Goal: Information Seeking & Learning: Find specific fact

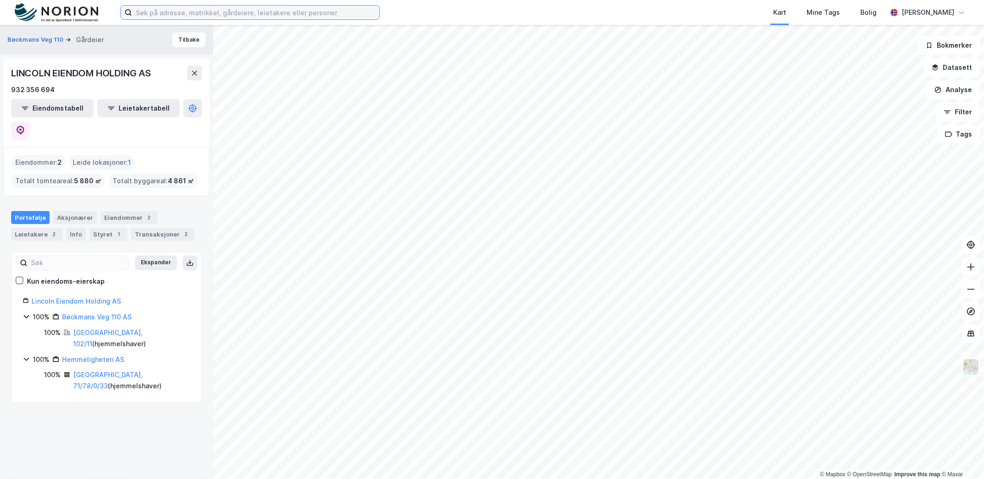
click at [320, 15] on input at bounding box center [255, 13] width 247 height 14
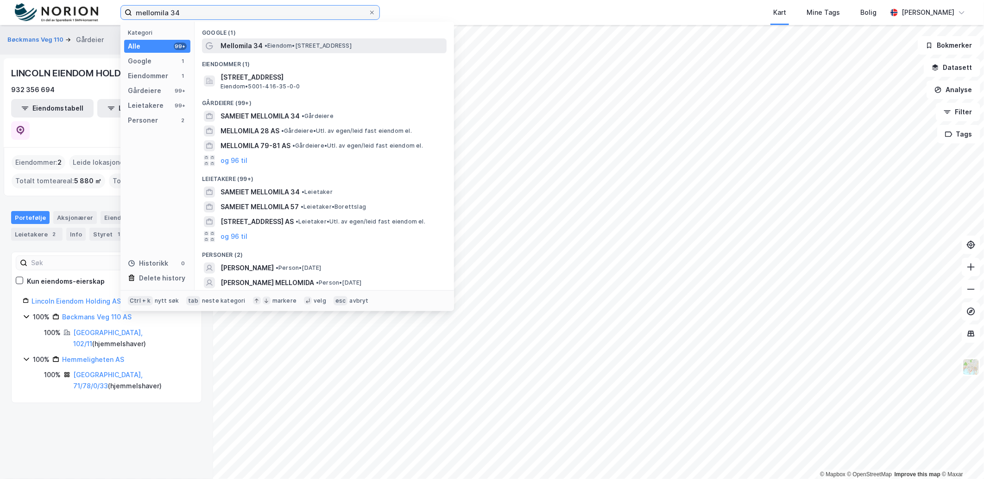
type input "mellomila 34"
click at [334, 46] on span "• Eiendom • Mellomila 34, 7018 Trondheim" at bounding box center [307, 45] width 87 height 7
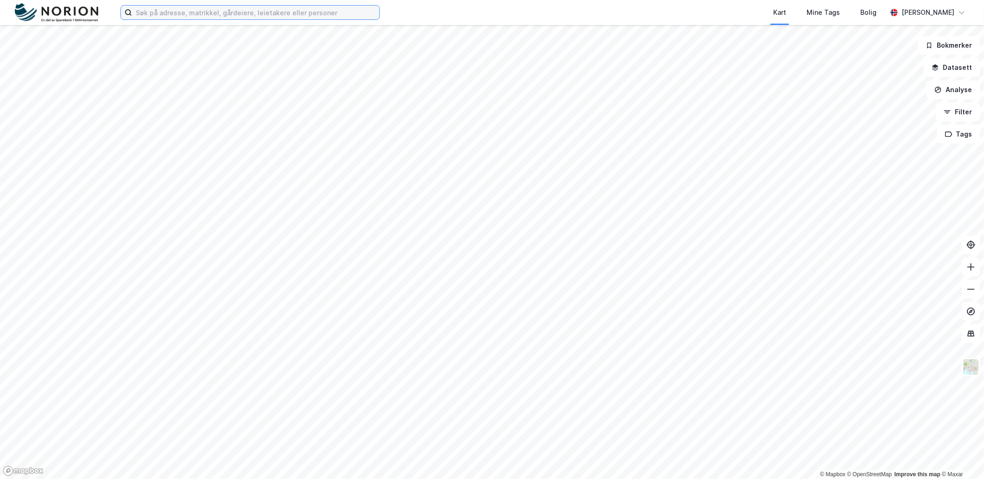
click at [245, 19] on input at bounding box center [255, 13] width 247 height 14
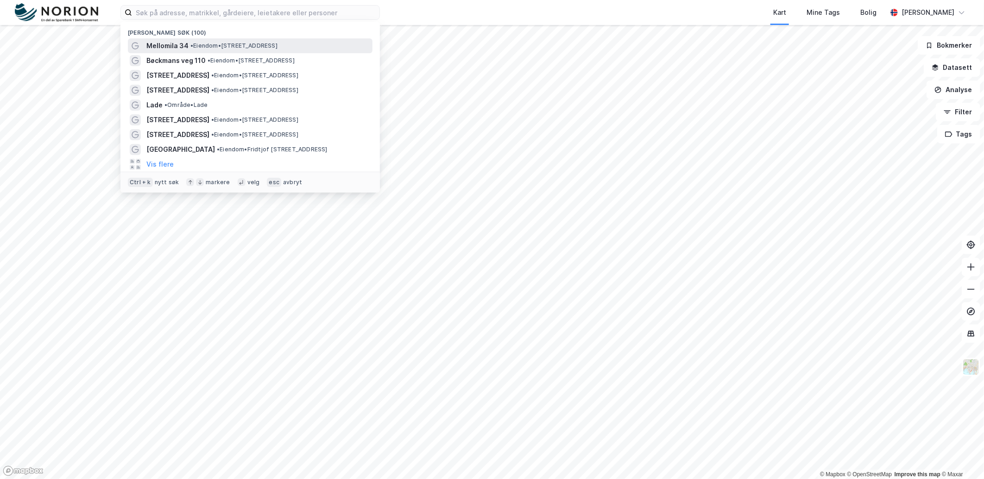
click at [214, 50] on div "Mellomila 34 • Eiendom • [STREET_ADDRESS]" at bounding box center [258, 45] width 224 height 11
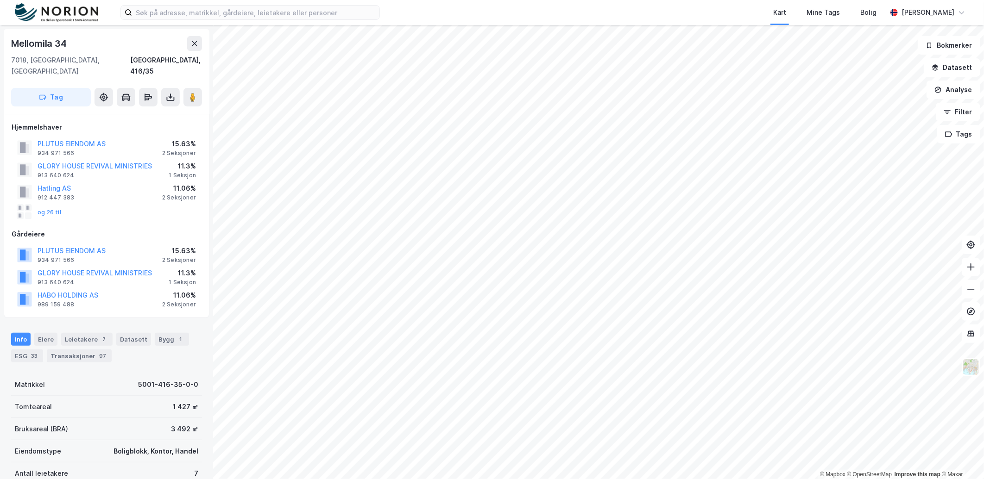
click at [52, 207] on div "og 26 til" at bounding box center [39, 212] width 44 height 15
click at [0, 0] on button "og 26 til" at bounding box center [0, 0] width 0 height 0
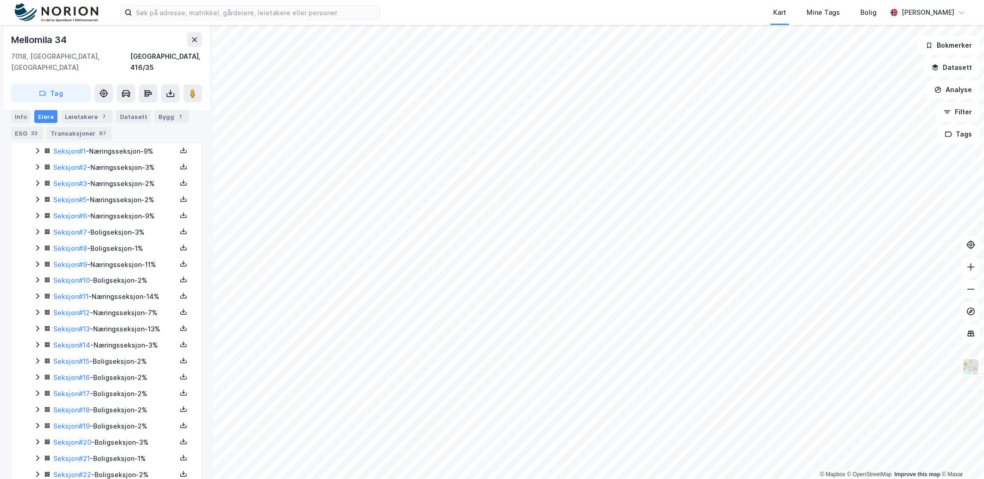
scroll to position [279, 0]
click at [36, 297] on icon at bounding box center [37, 300] width 7 height 7
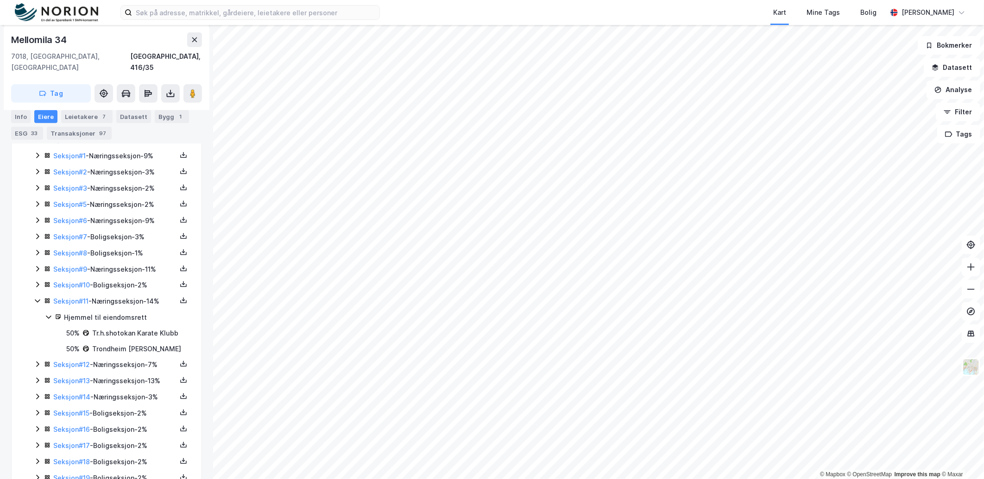
click at [37, 361] on icon at bounding box center [37, 364] width 7 height 7
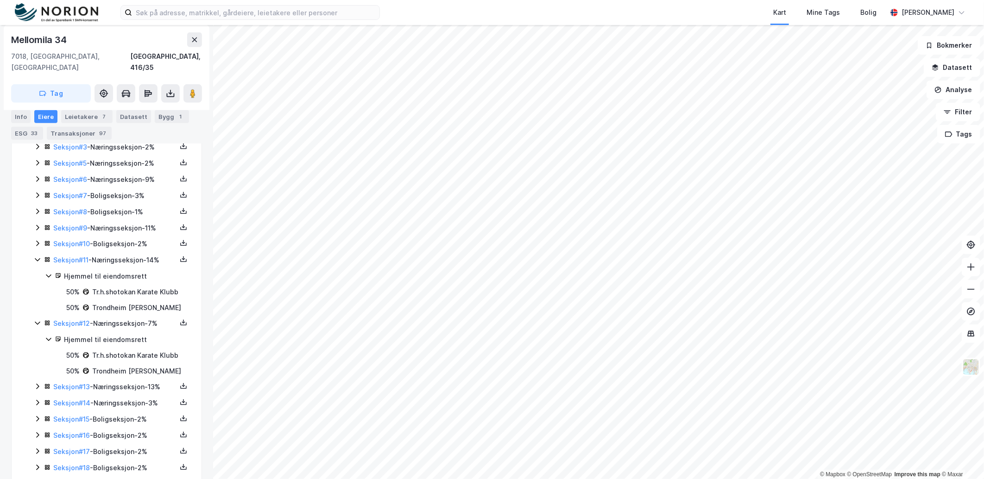
scroll to position [382, 0]
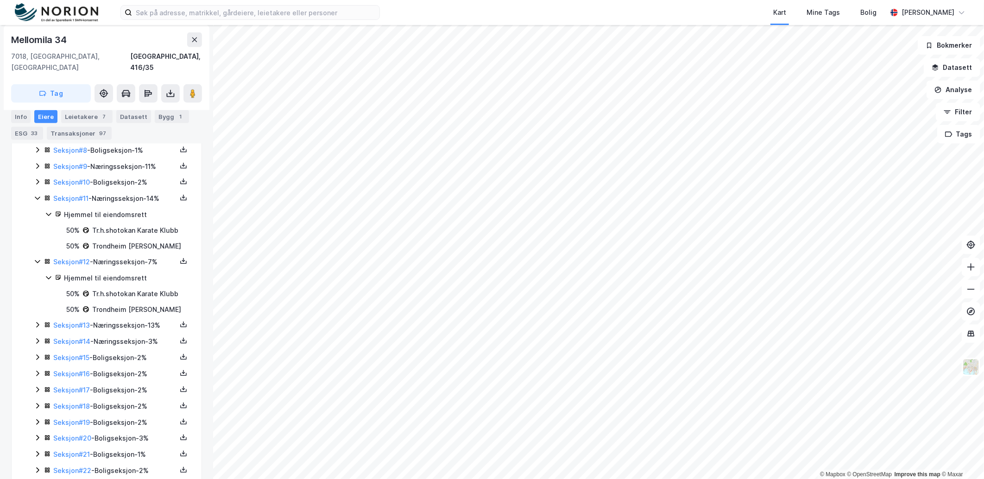
click at [37, 322] on icon at bounding box center [37, 325] width 3 height 6
click at [38, 370] on icon at bounding box center [37, 373] width 3 height 6
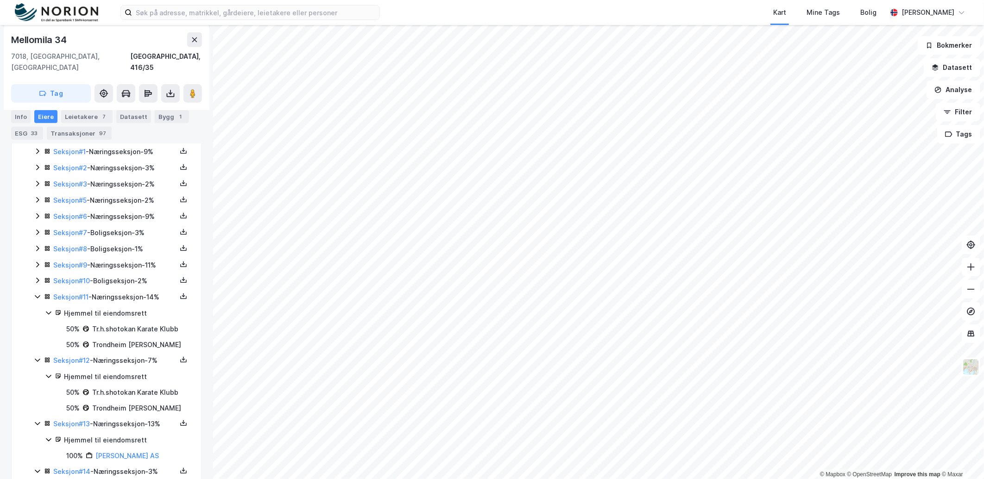
scroll to position [279, 0]
click at [36, 265] on icon at bounding box center [37, 268] width 7 height 7
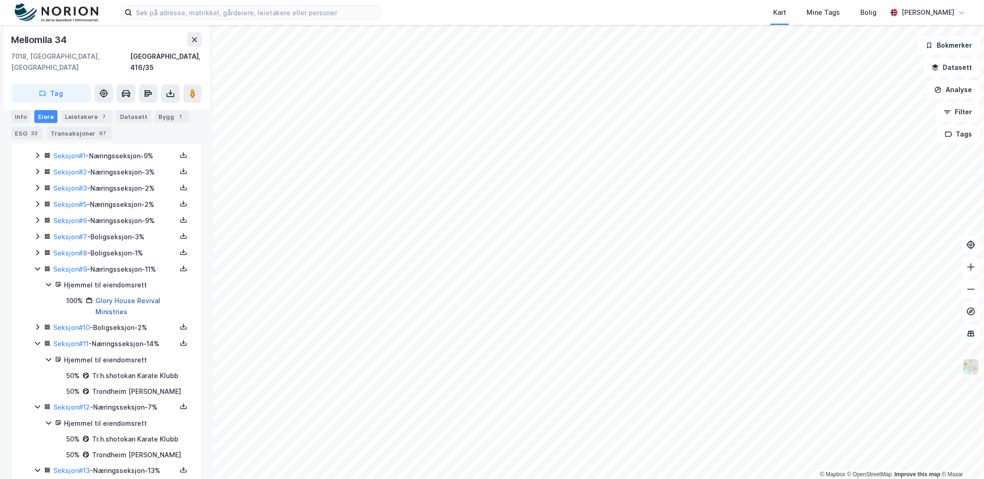
click at [126, 297] on link "Glory House Revival Ministries" at bounding box center [127, 306] width 65 height 19
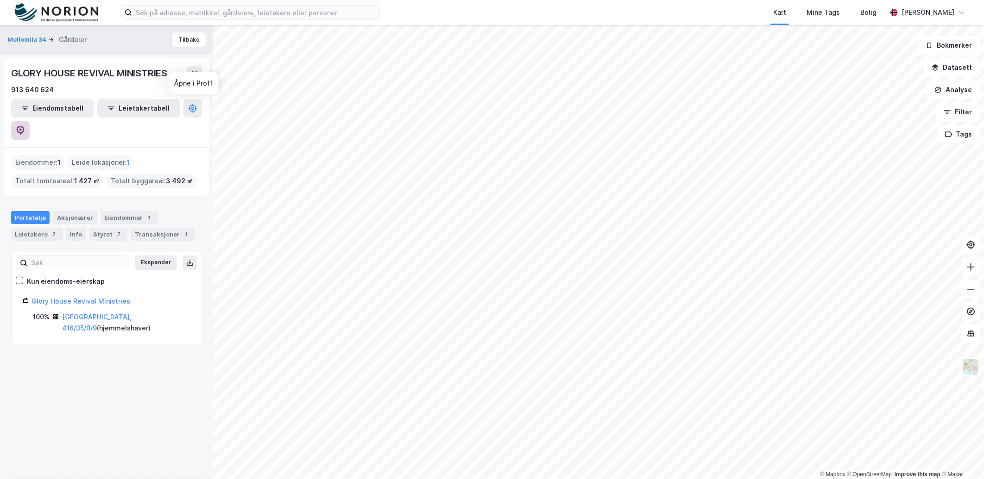
click at [30, 121] on button at bounding box center [20, 130] width 19 height 19
click at [198, 70] on button at bounding box center [194, 73] width 15 height 15
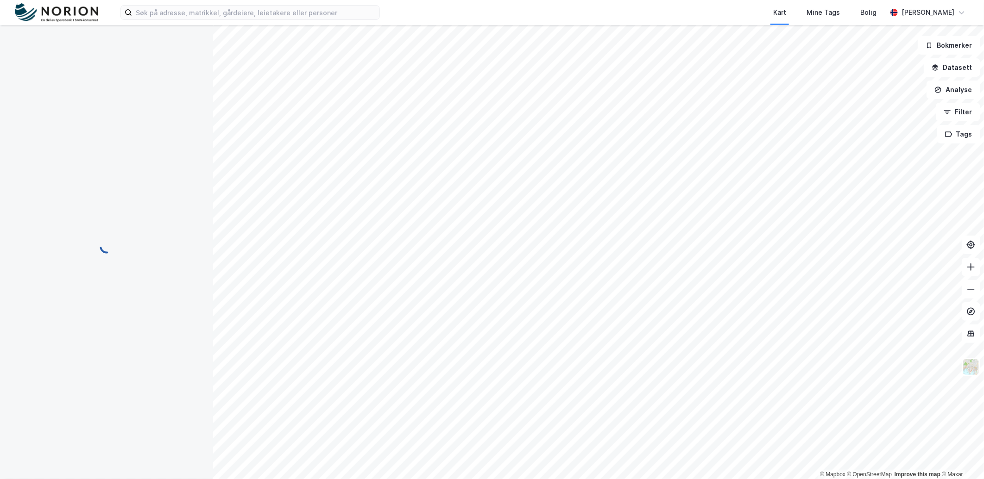
scroll to position [279, 0]
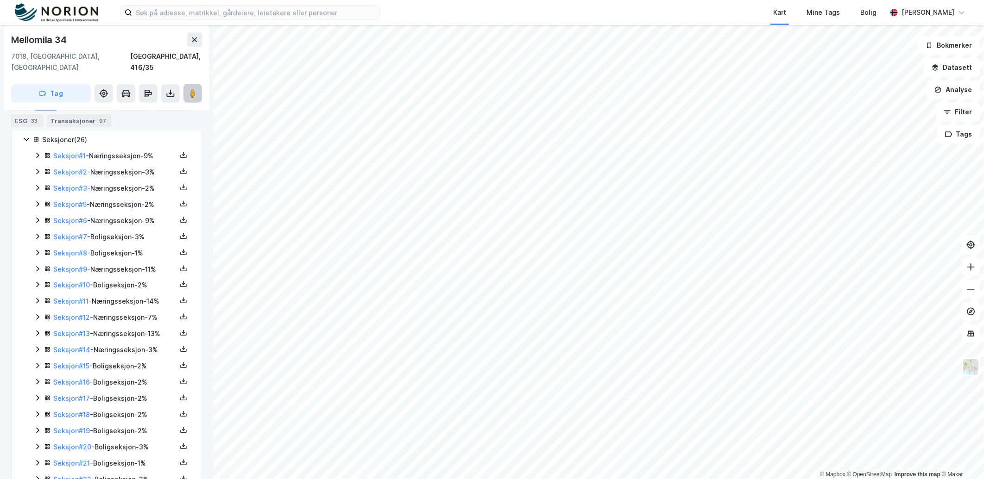
click at [188, 89] on icon at bounding box center [192, 93] width 9 height 9
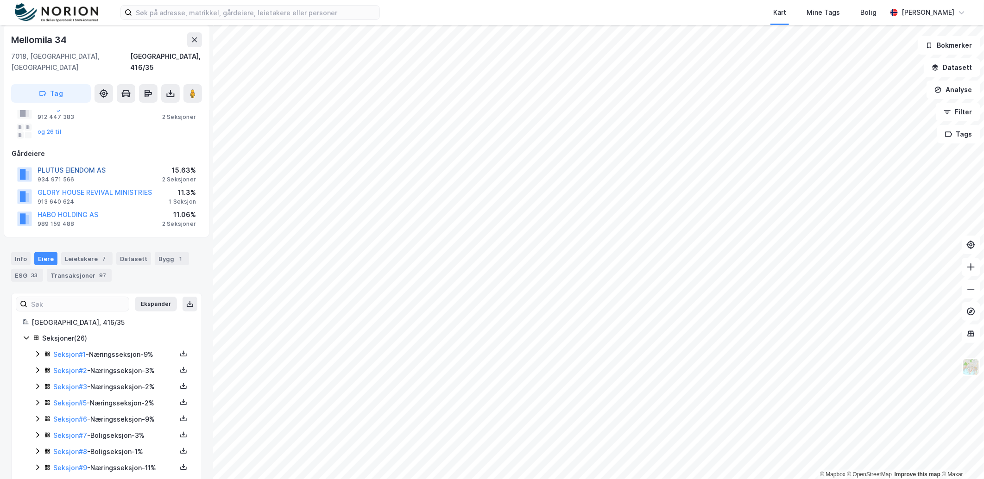
scroll to position [0, 0]
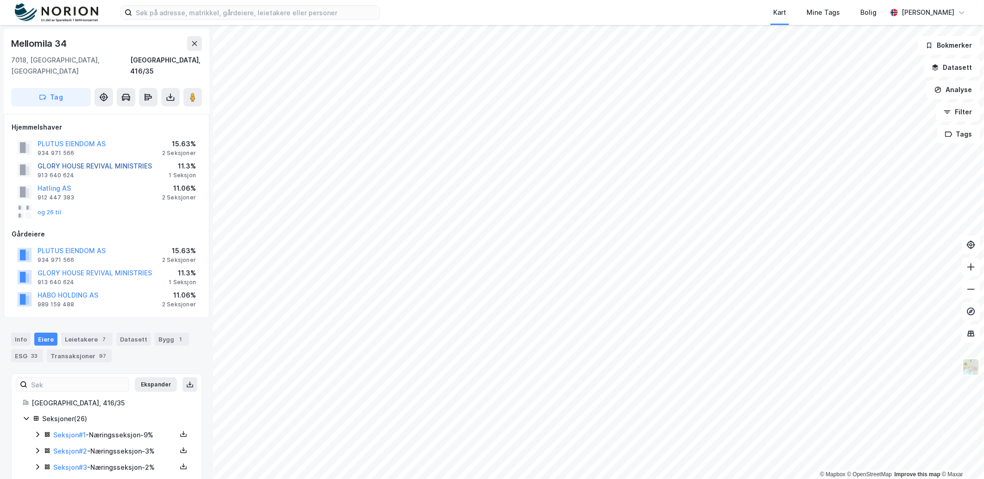
click at [0, 0] on button "GLORY HOUSE REVIVAL MINISTRIES" at bounding box center [0, 0] width 0 height 0
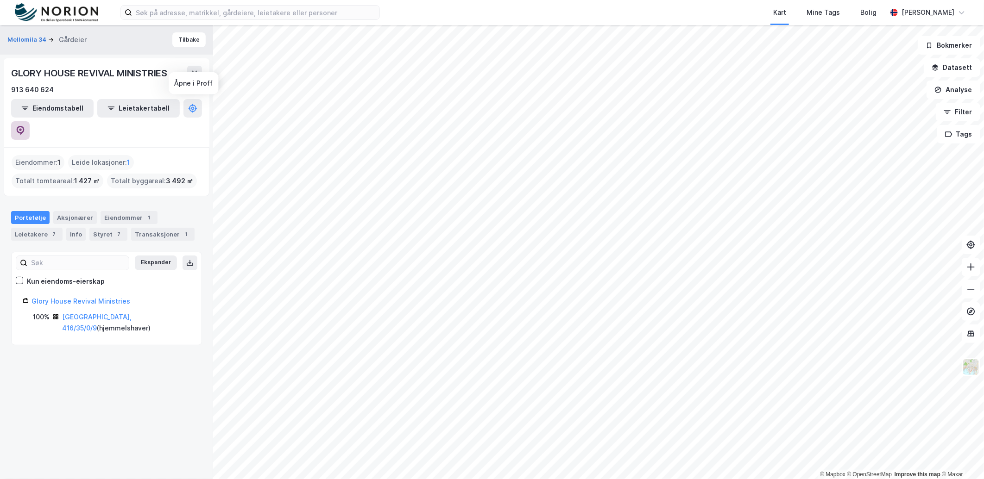
click at [25, 126] on icon at bounding box center [21, 130] width 8 height 9
